Goal: Browse casually: Explore the website without a specific task or goal

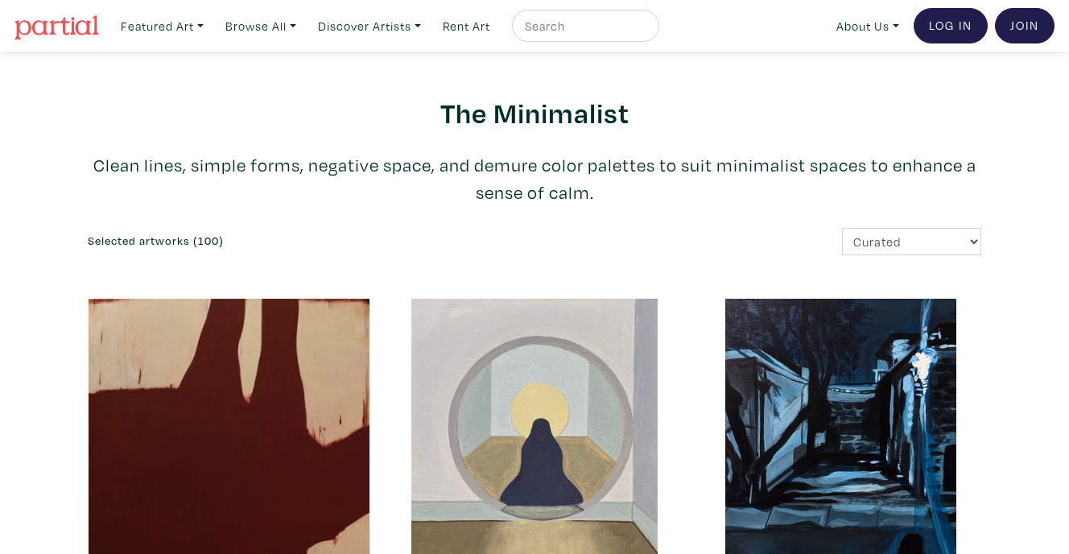
click at [63, 31] on img at bounding box center [56, 27] width 85 height 24
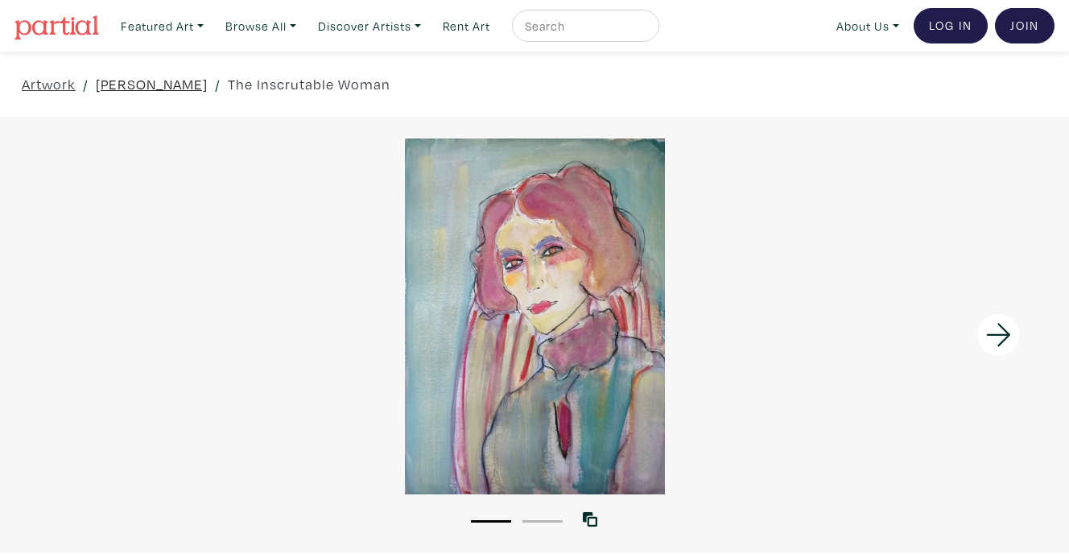
click at [138, 85] on link "Drea Cohane" at bounding box center [152, 84] width 112 height 22
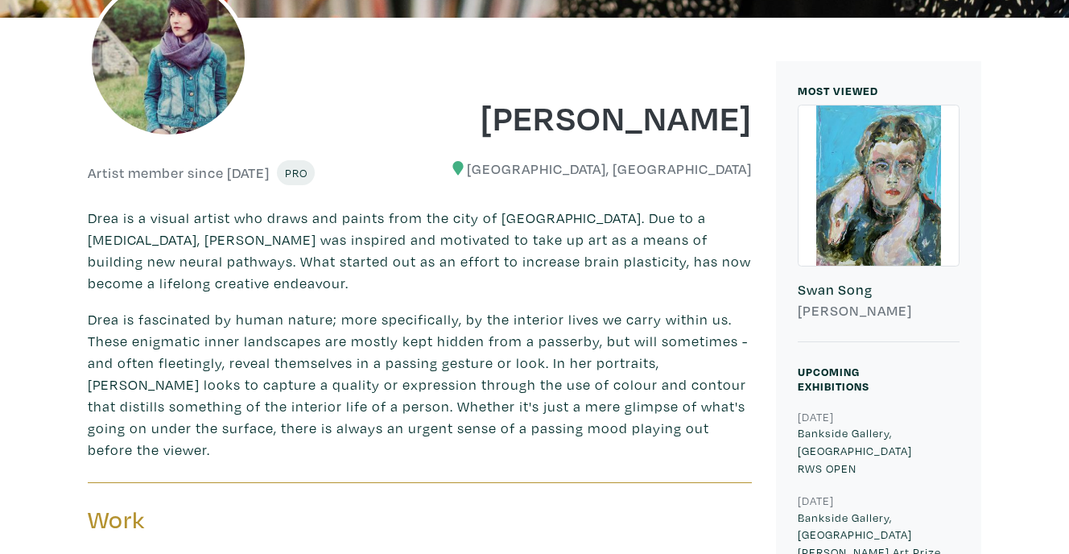
scroll to position [170, 0]
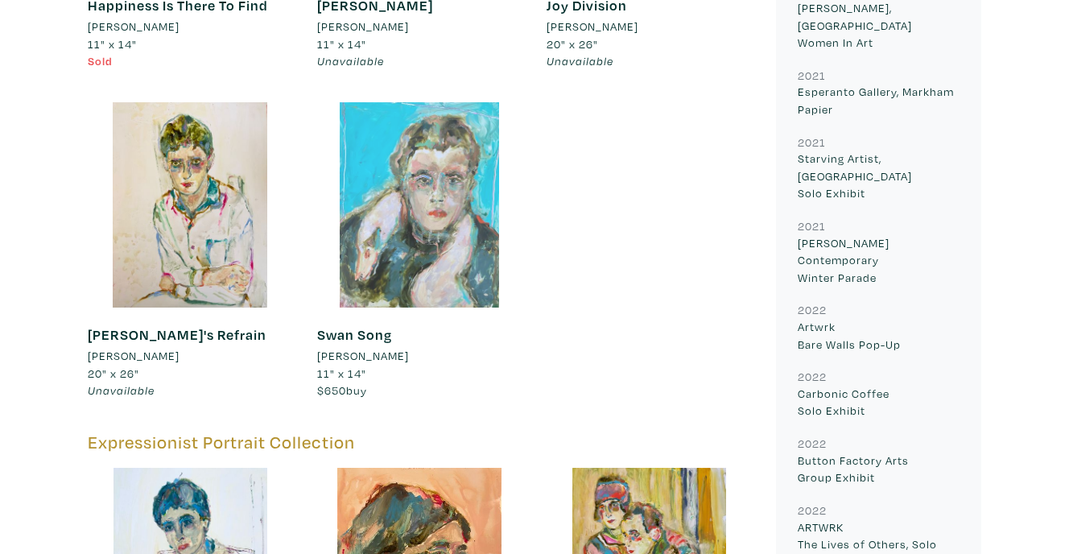
scroll to position [1119, 0]
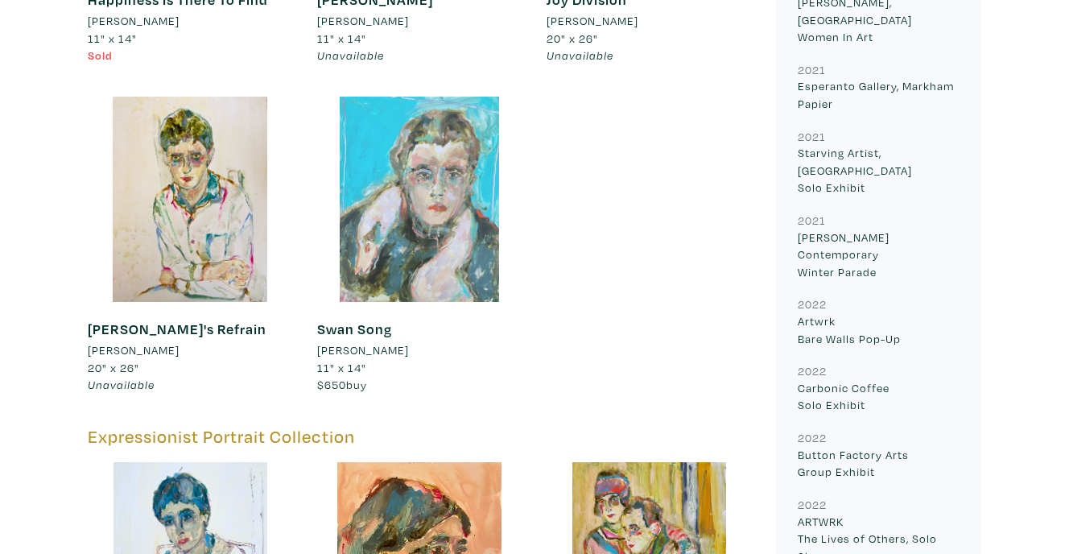
click at [417, 200] on div at bounding box center [419, 199] width 205 height 205
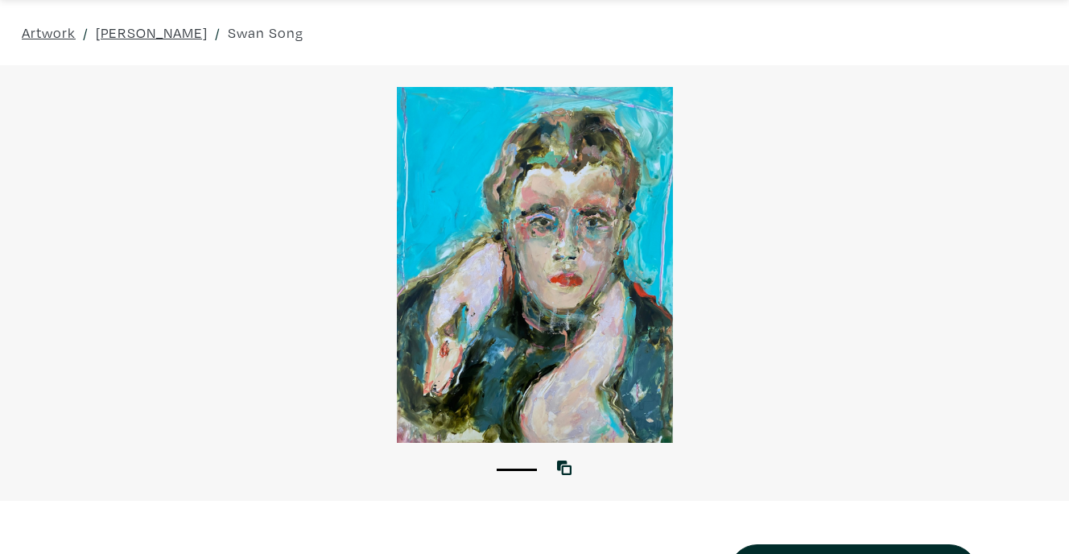
scroll to position [102, 0]
